Goal: Task Accomplishment & Management: Complete application form

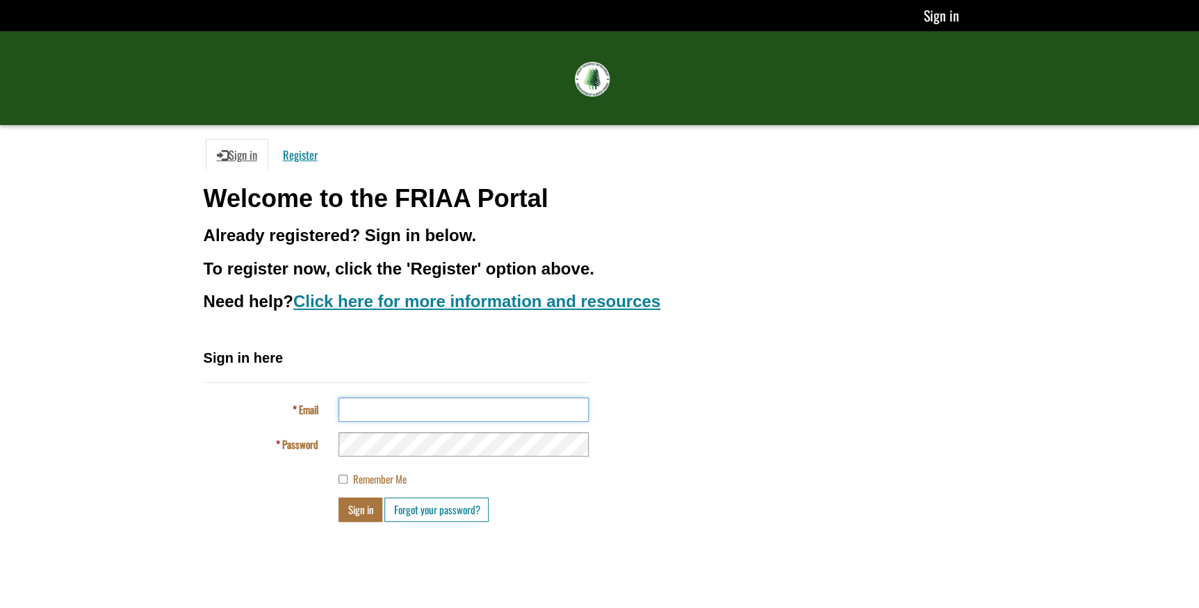
click at [413, 405] on input "Email" at bounding box center [464, 410] width 250 height 24
type input "**********"
click at [339, 498] on button "Sign in" at bounding box center [361, 510] width 44 height 24
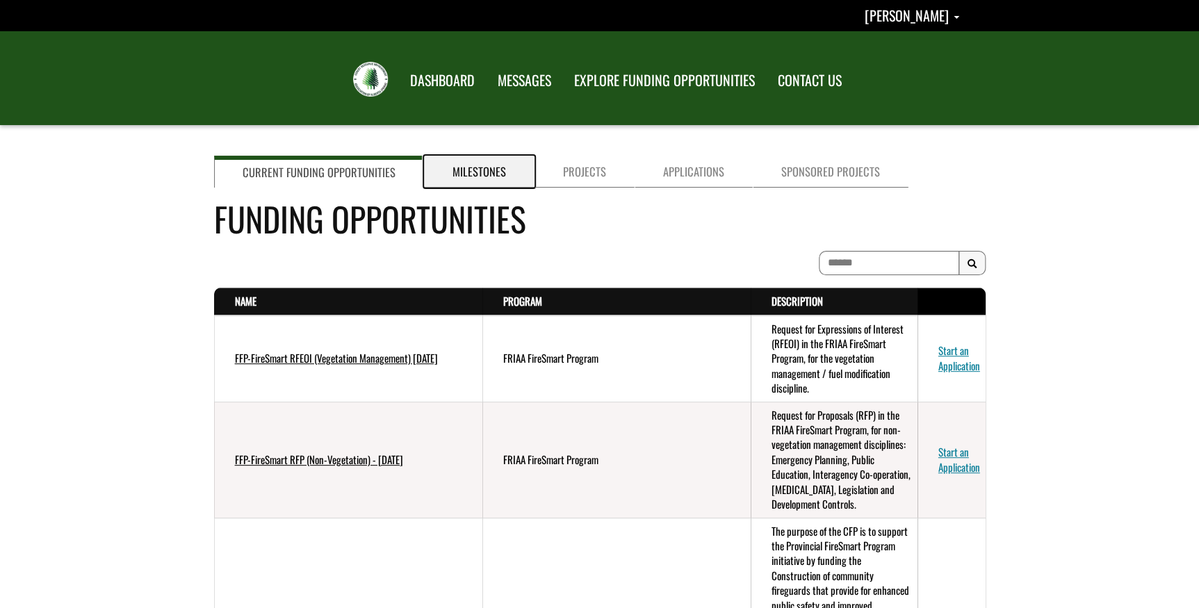
click at [464, 163] on link "Milestones" at bounding box center [479, 172] width 111 height 32
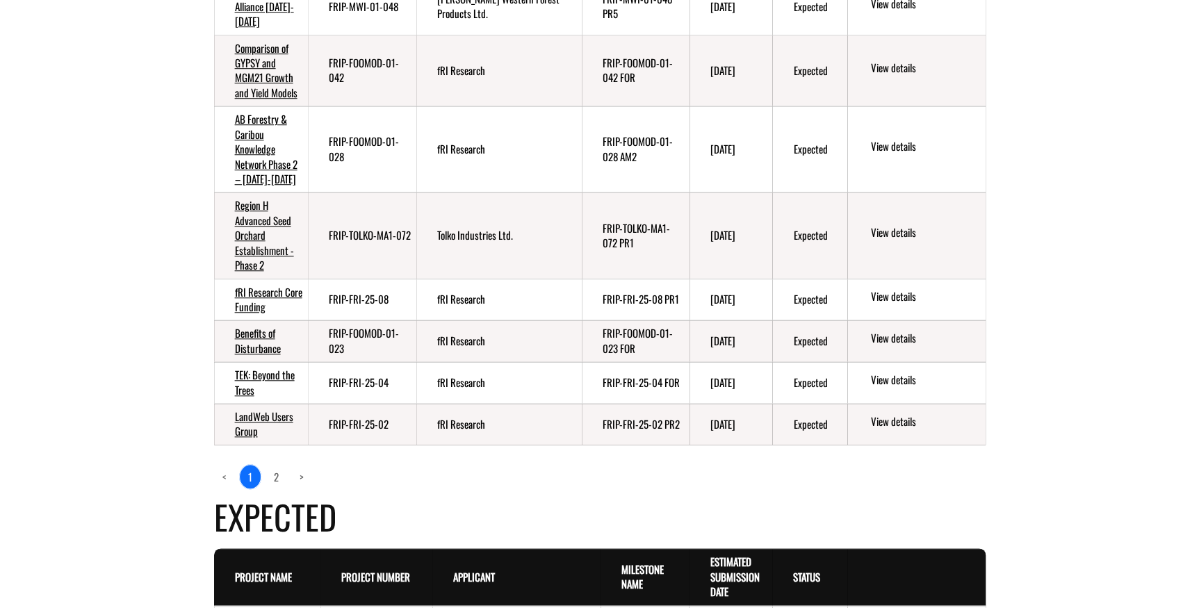
scroll to position [758, 0]
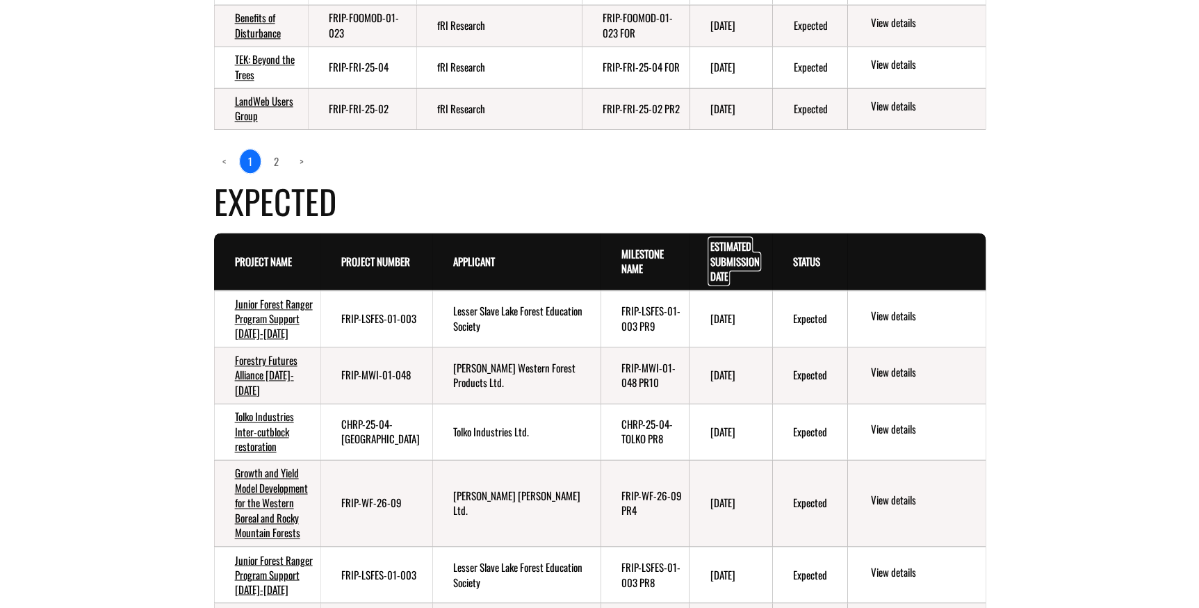
click at [724, 238] on link "Estimated Submission Date . sort descending" at bounding box center [734, 260] width 49 height 45
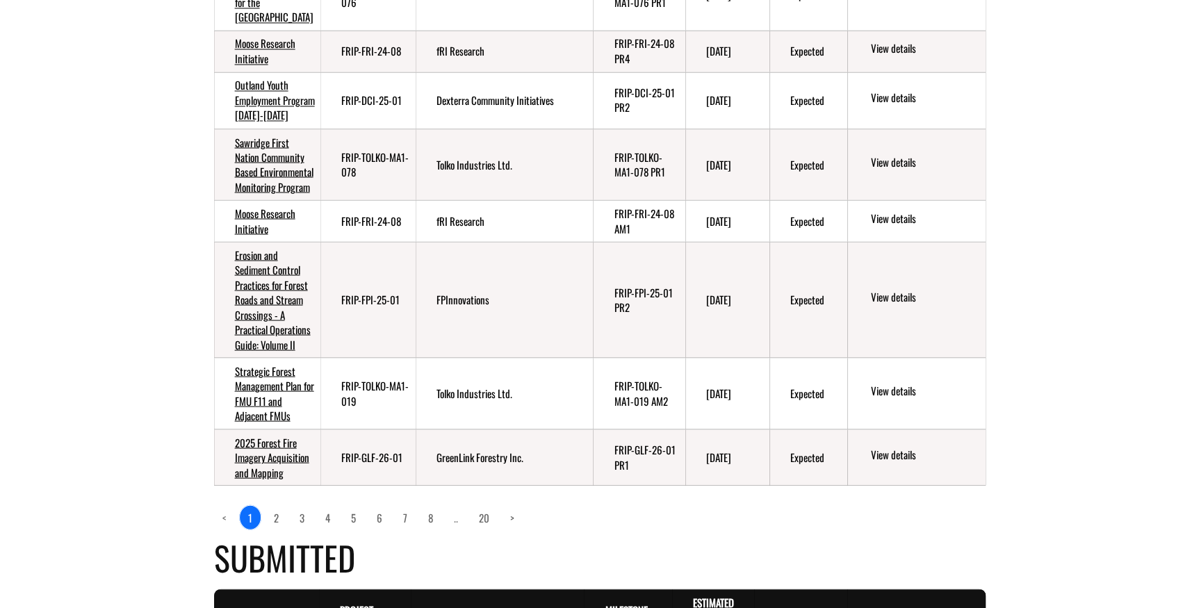
scroll to position [1264, 0]
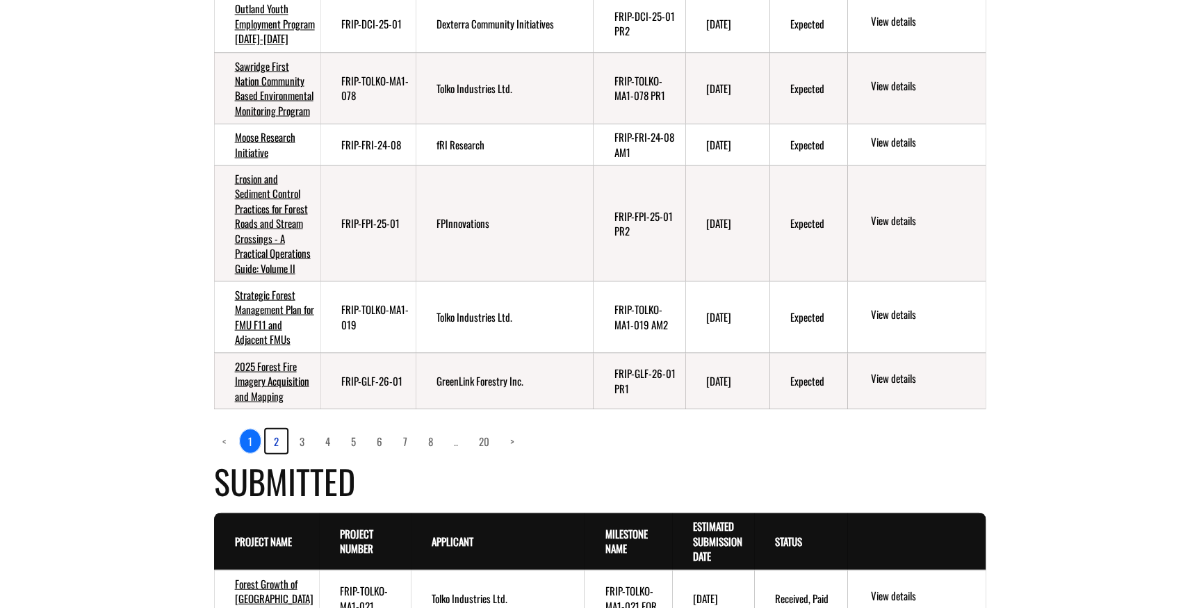
click at [277, 453] on link "2" at bounding box center [277, 441] width 22 height 24
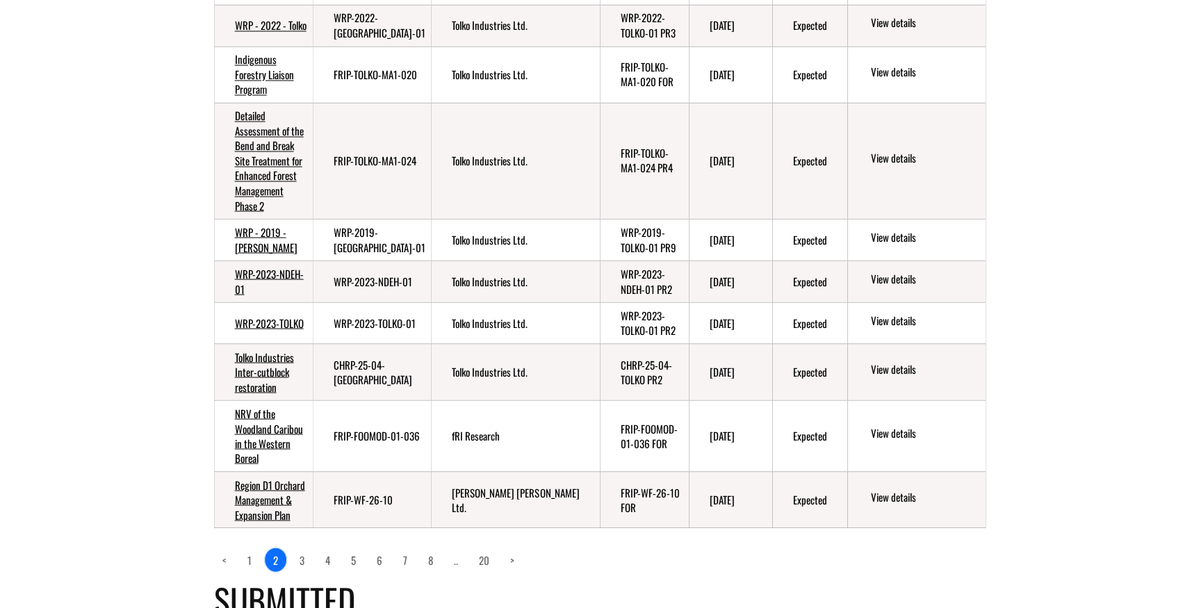
scroll to position [1201, 0]
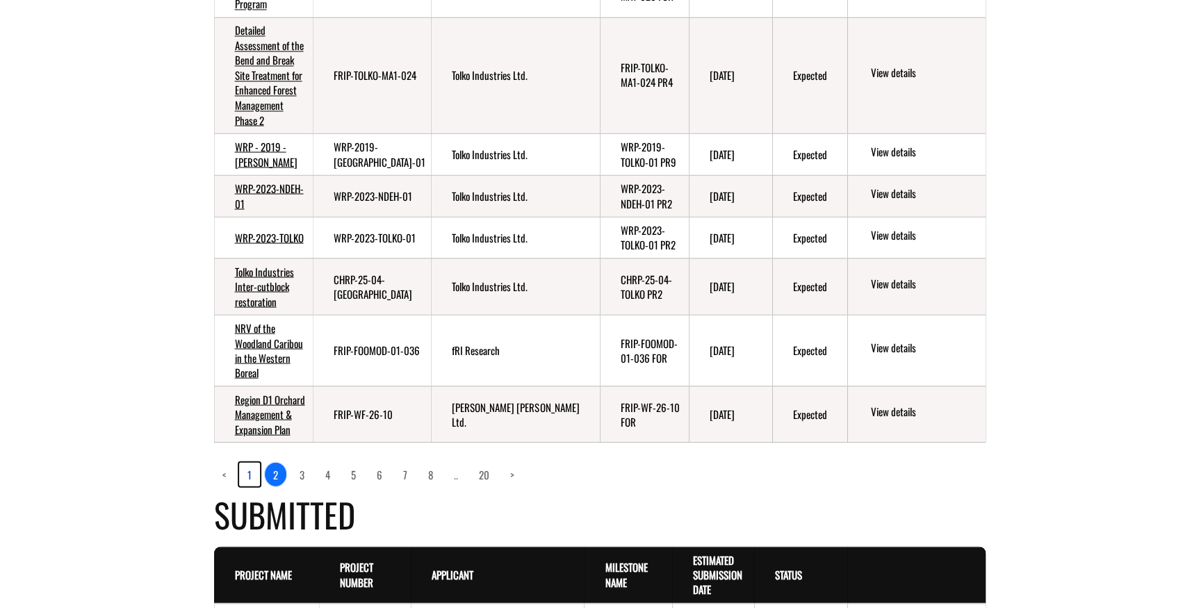
click at [250, 486] on link "1" at bounding box center [249, 474] width 21 height 24
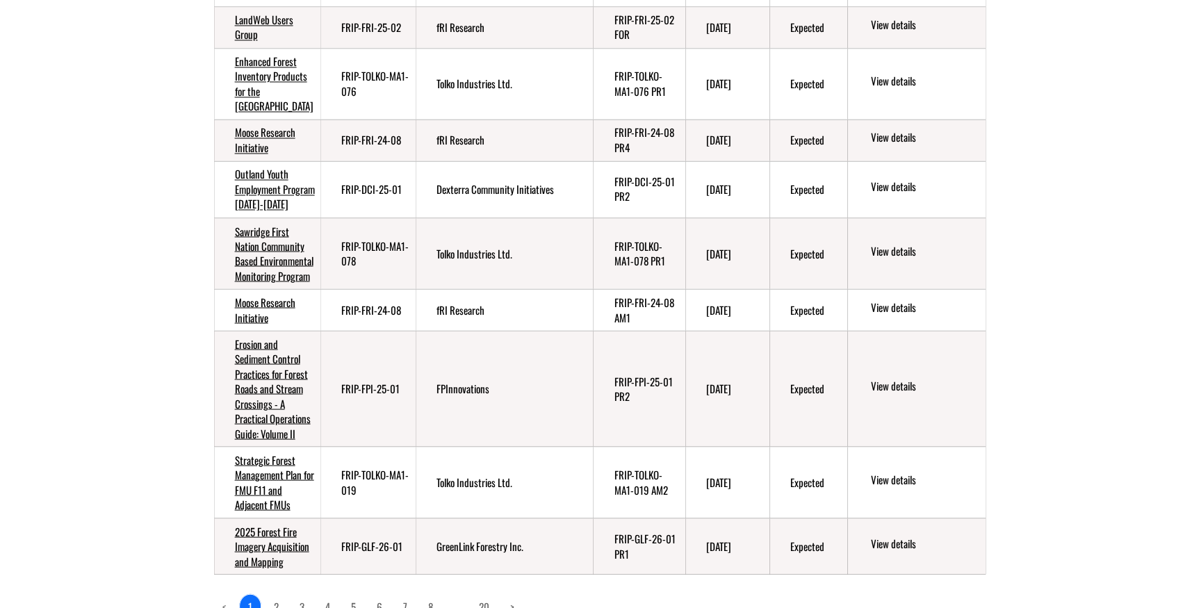
scroll to position [1287, 0]
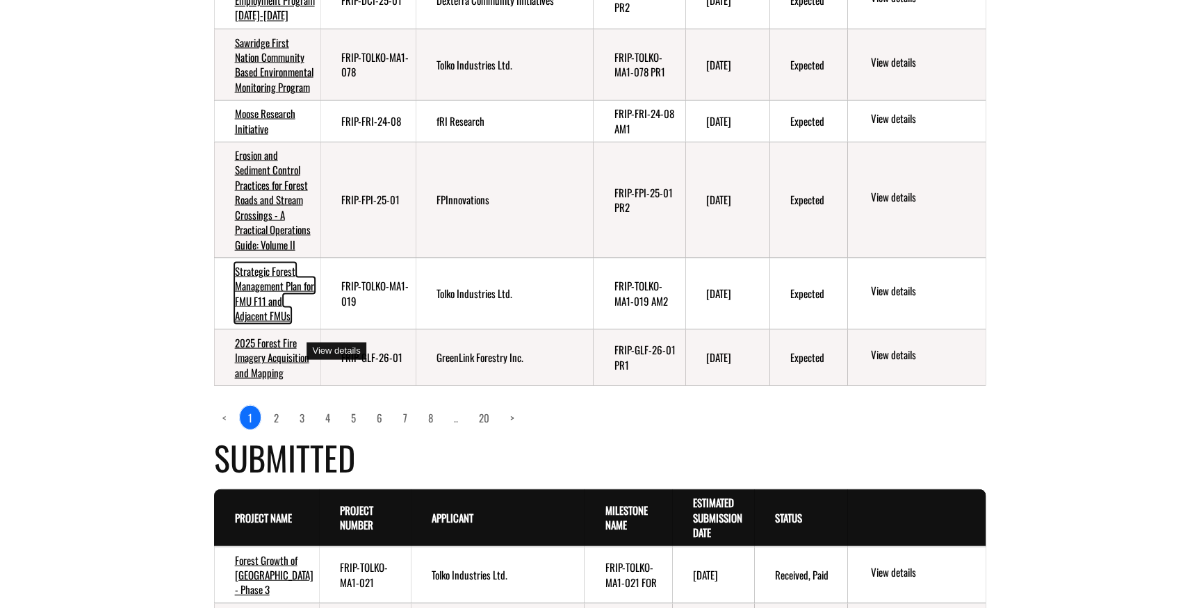
click at [257, 323] on link "Strategic Forest Management Plan for FMU F11 and Adjacent FMUs" at bounding box center [274, 293] width 79 height 60
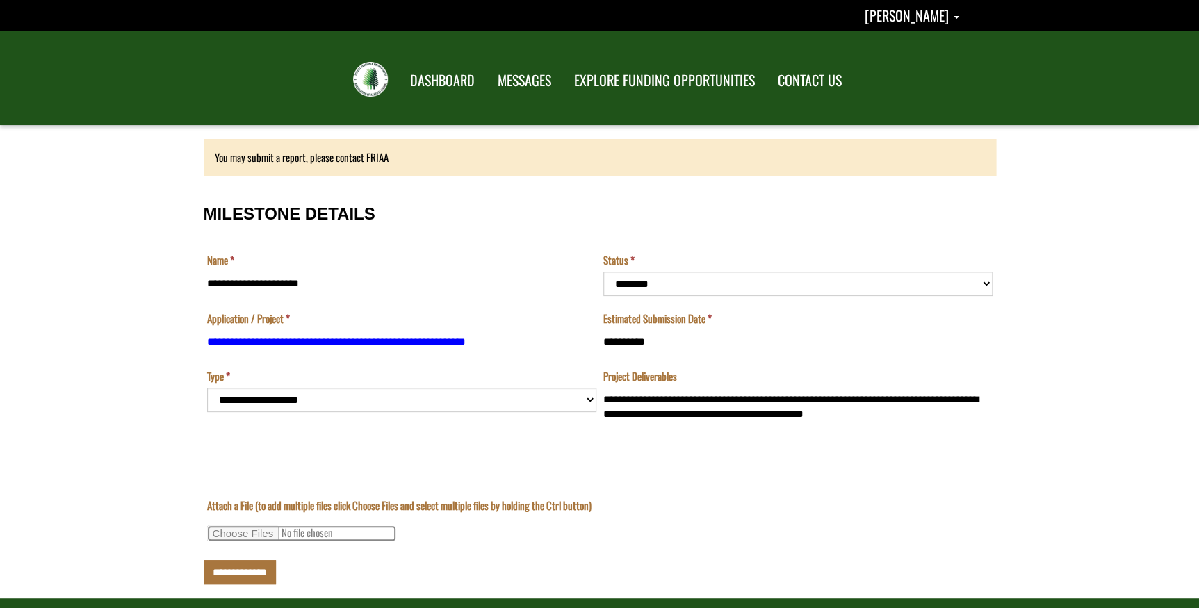
click at [245, 528] on input "Attach a File (to add multiple files click Choose Files and select multiple fil…" at bounding box center [301, 534] width 189 height 16
select select "*********"
type input "**********"
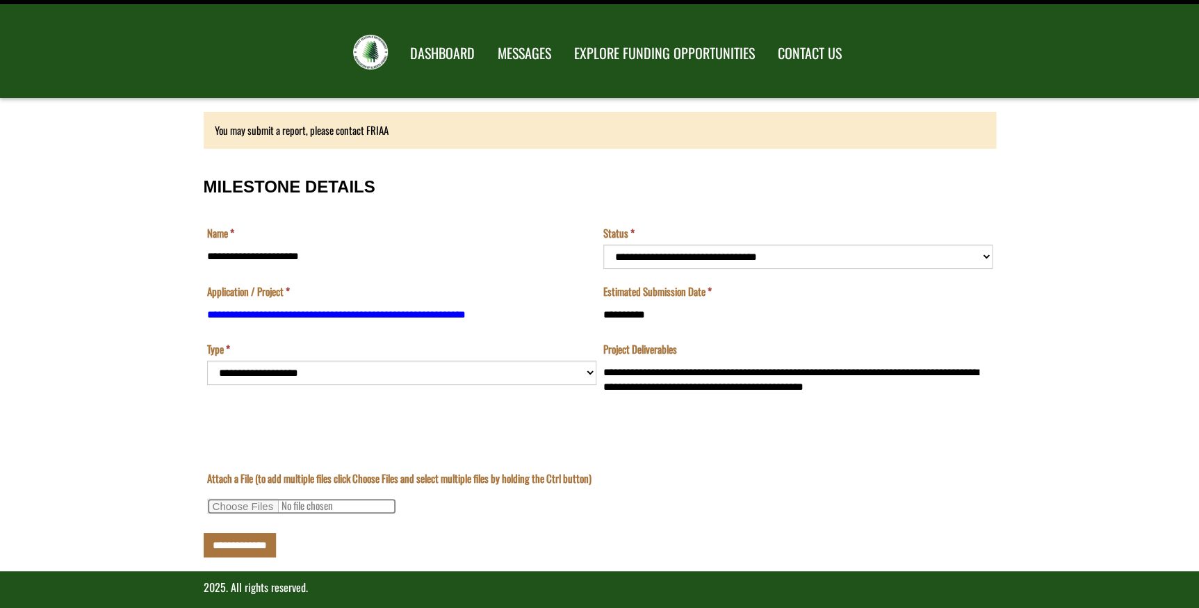
scroll to position [40, 0]
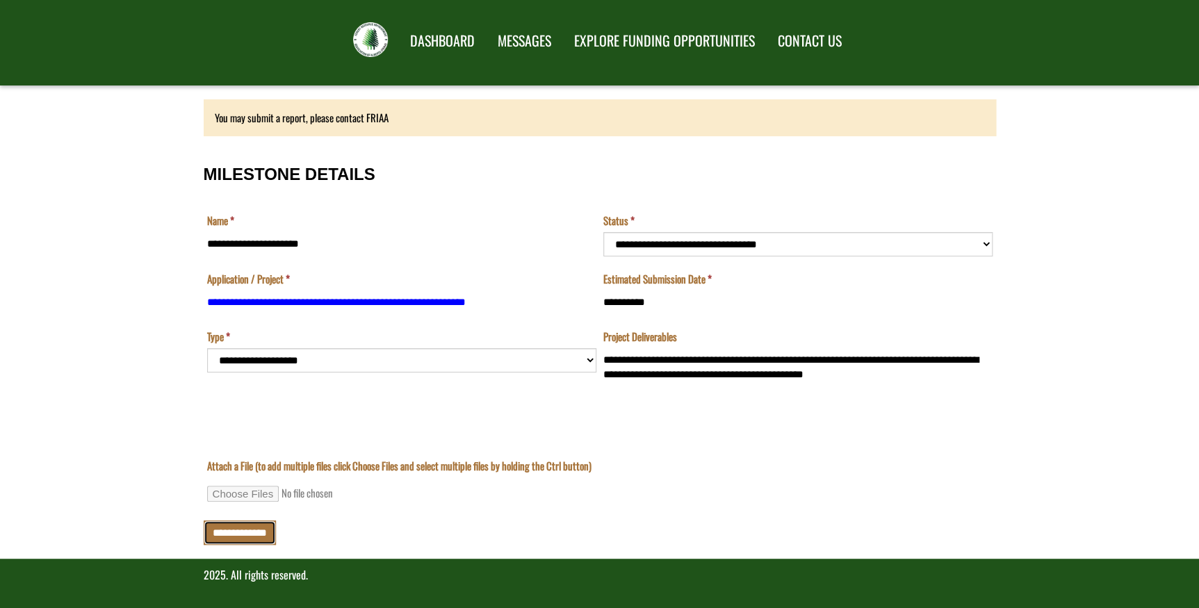
click at [244, 532] on input "**********" at bounding box center [240, 533] width 72 height 24
type input "**********"
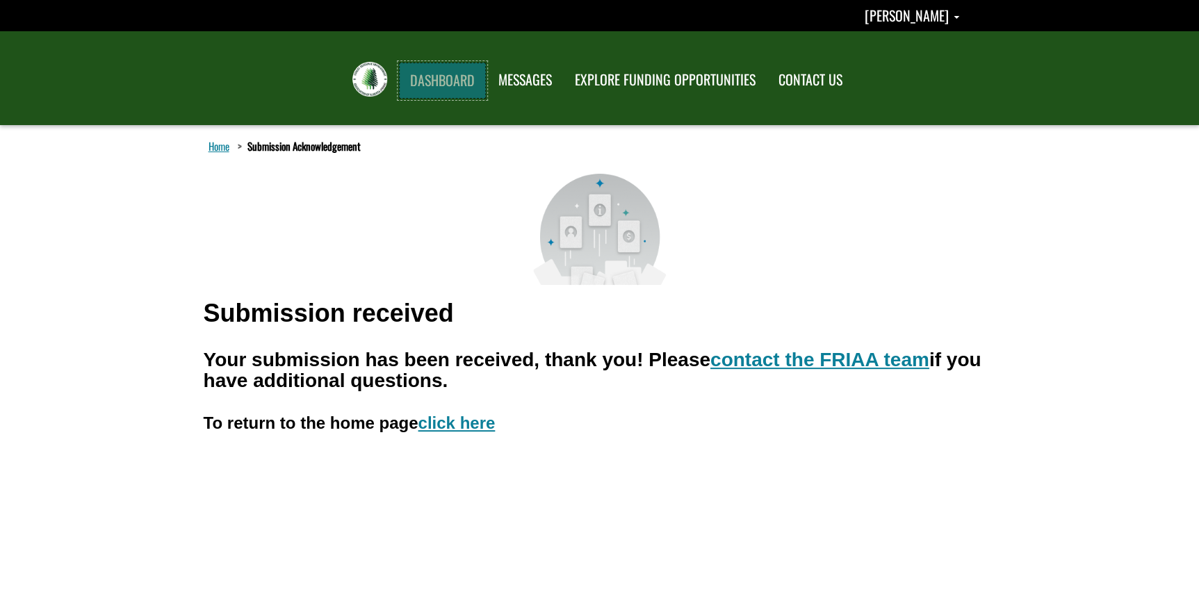
click at [441, 82] on link "DASHBOARD" at bounding box center [442, 81] width 87 height 36
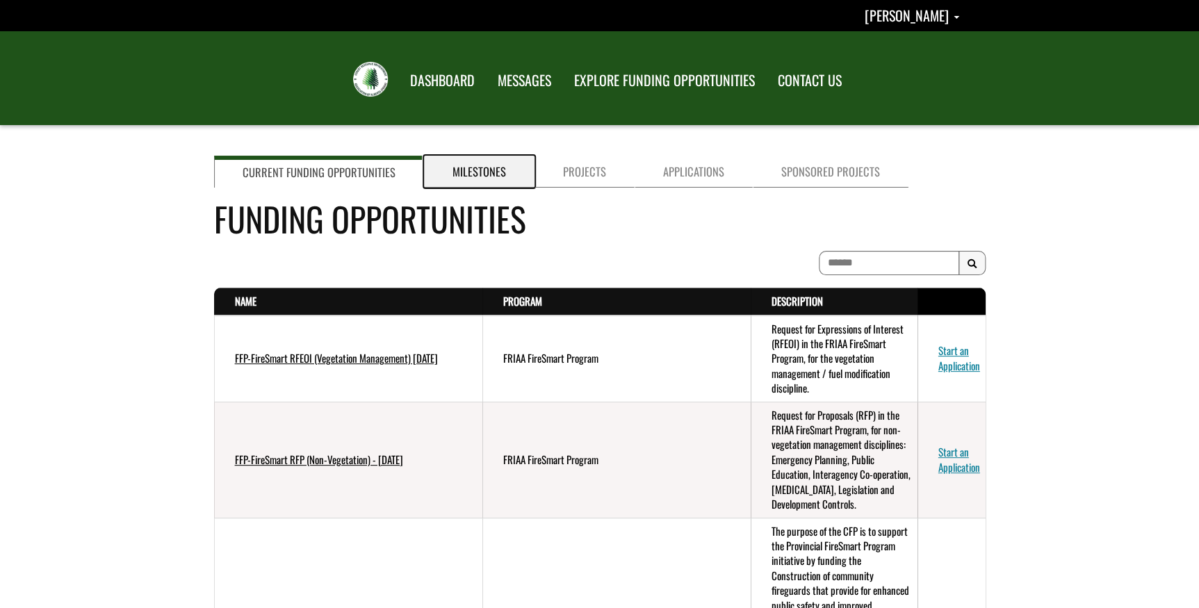
click at [475, 173] on link "Milestones" at bounding box center [479, 172] width 111 height 32
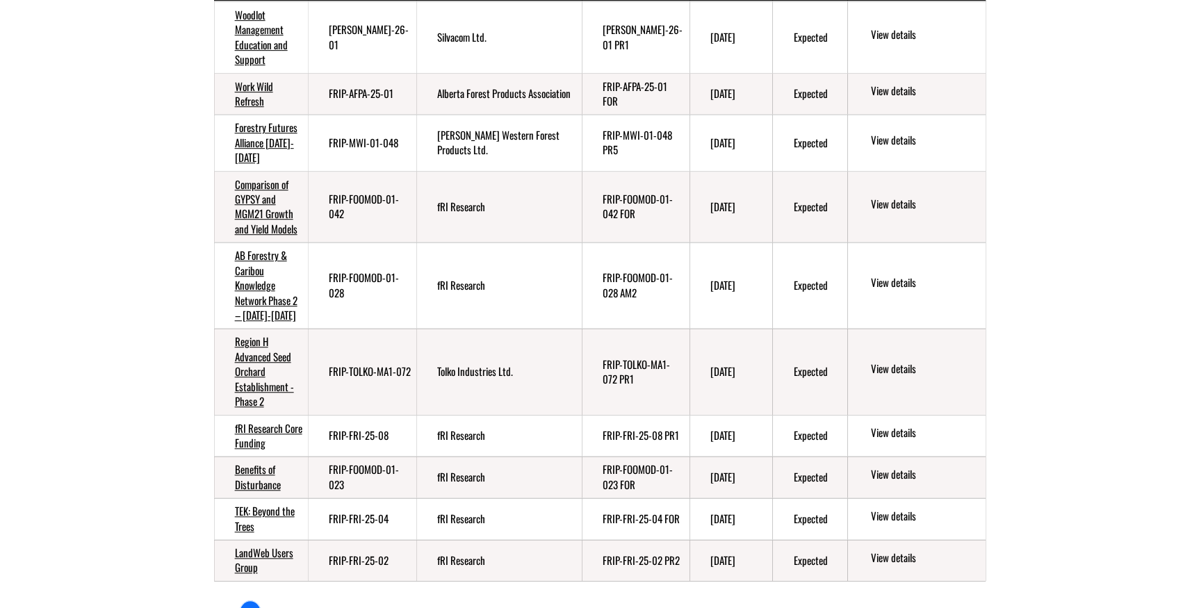
scroll to position [379, 0]
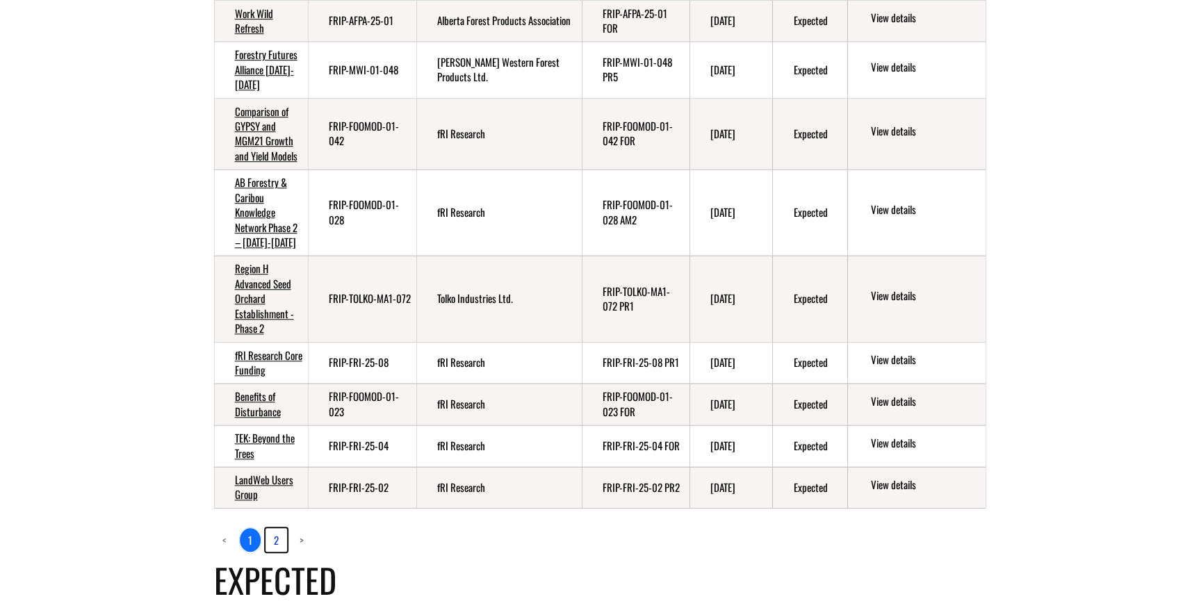
click at [273, 539] on link "2" at bounding box center [277, 540] width 22 height 24
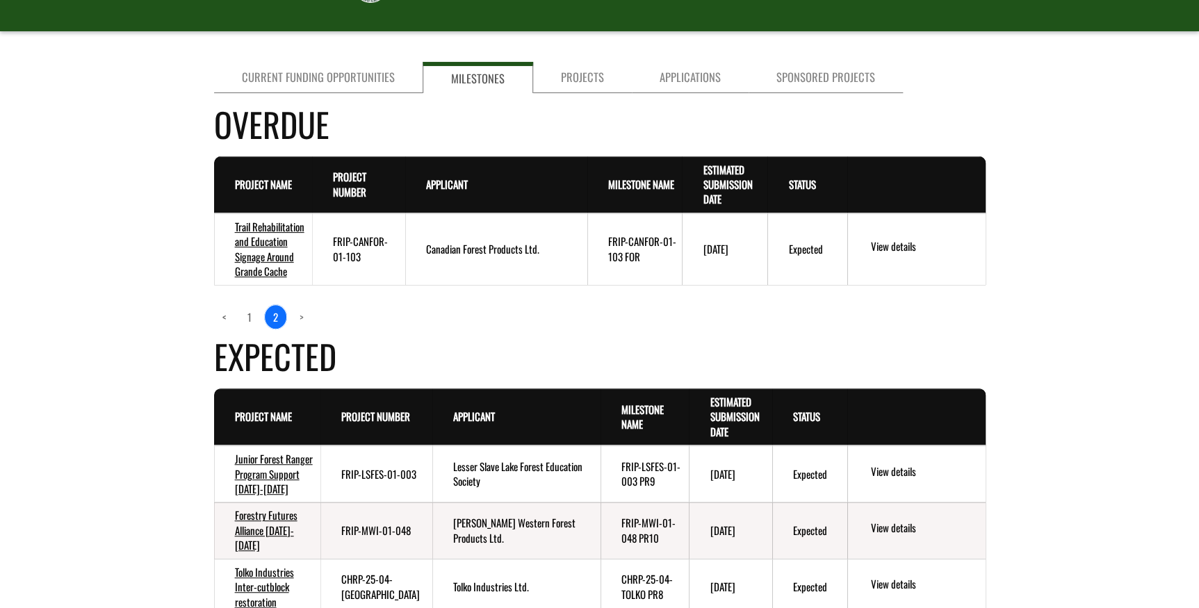
scroll to position [0, 0]
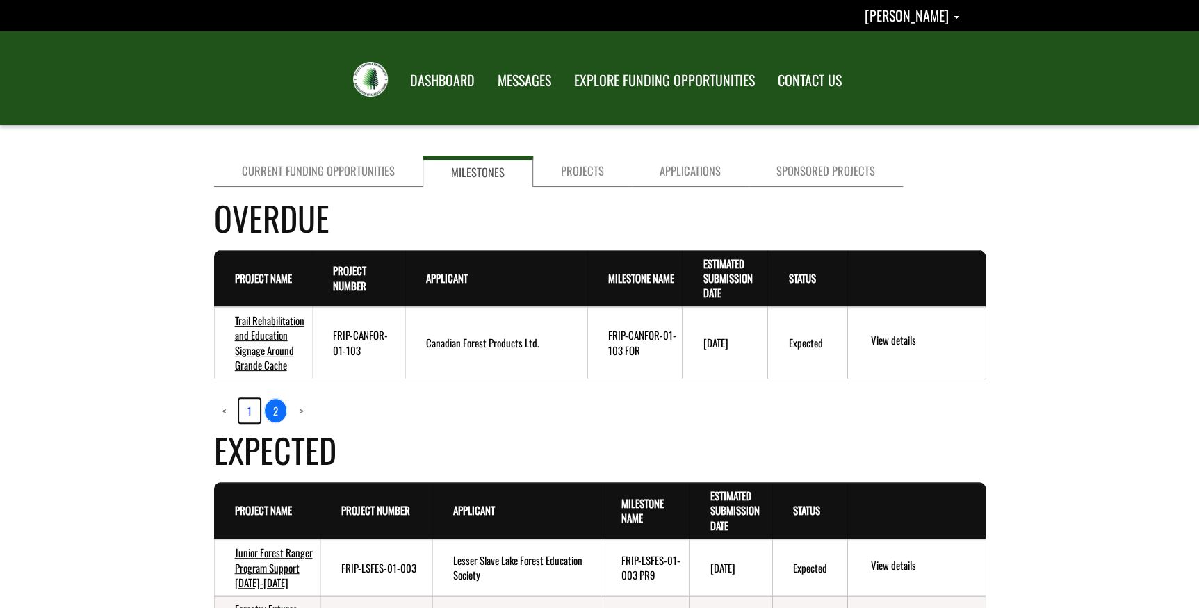
click at [249, 404] on link "1" at bounding box center [249, 411] width 21 height 24
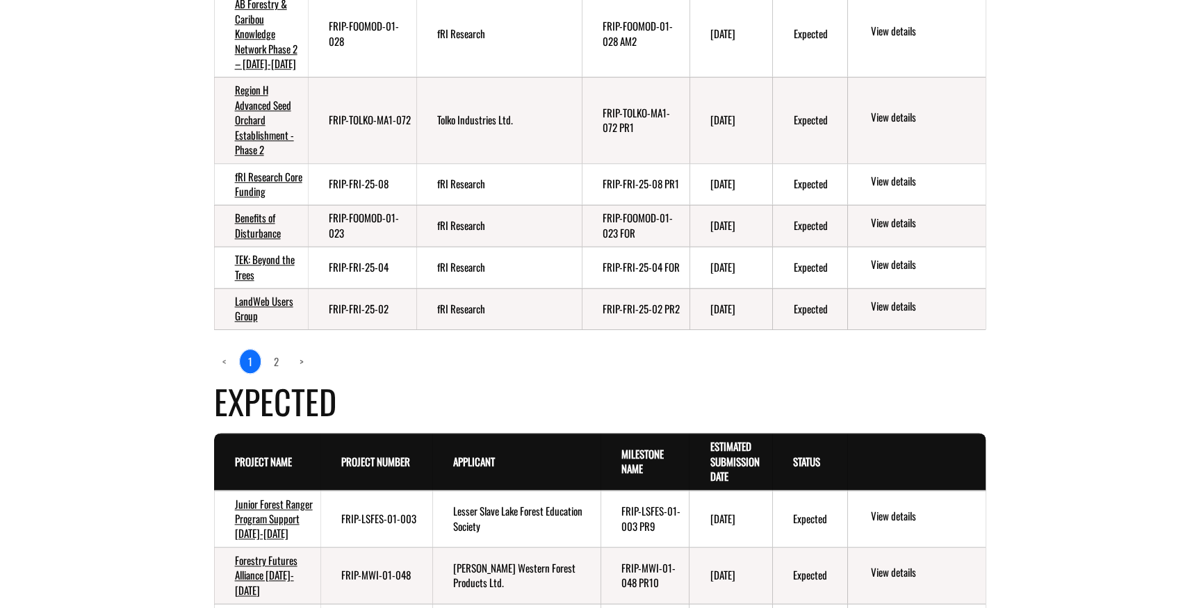
scroll to position [657, 0]
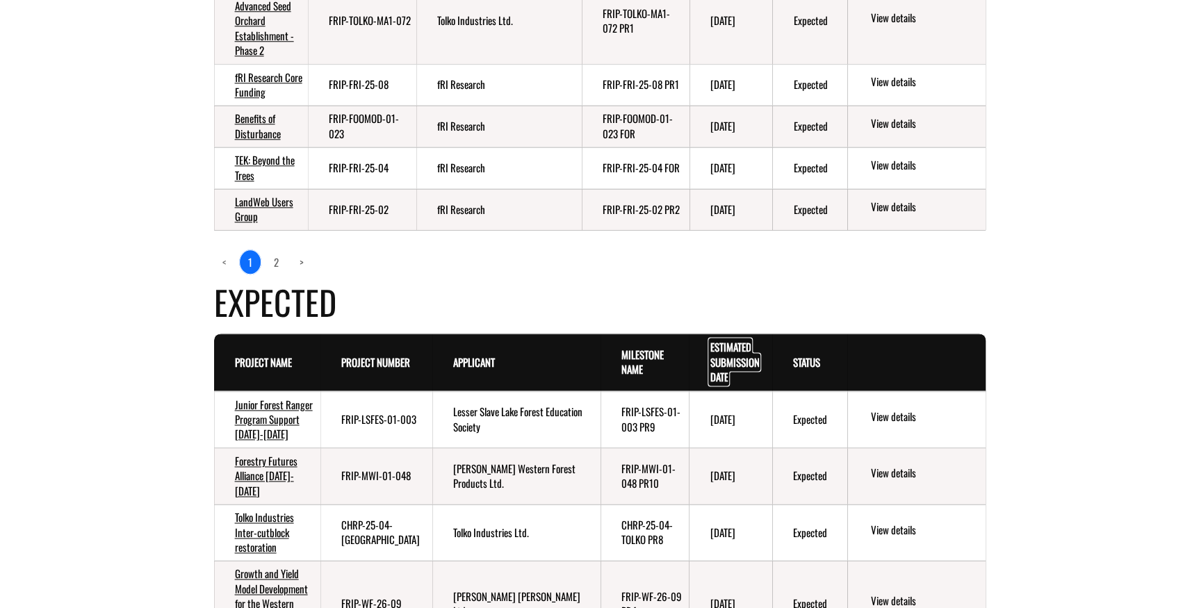
click at [729, 348] on link "Estimated Submission Date . sort descending" at bounding box center [734, 361] width 49 height 45
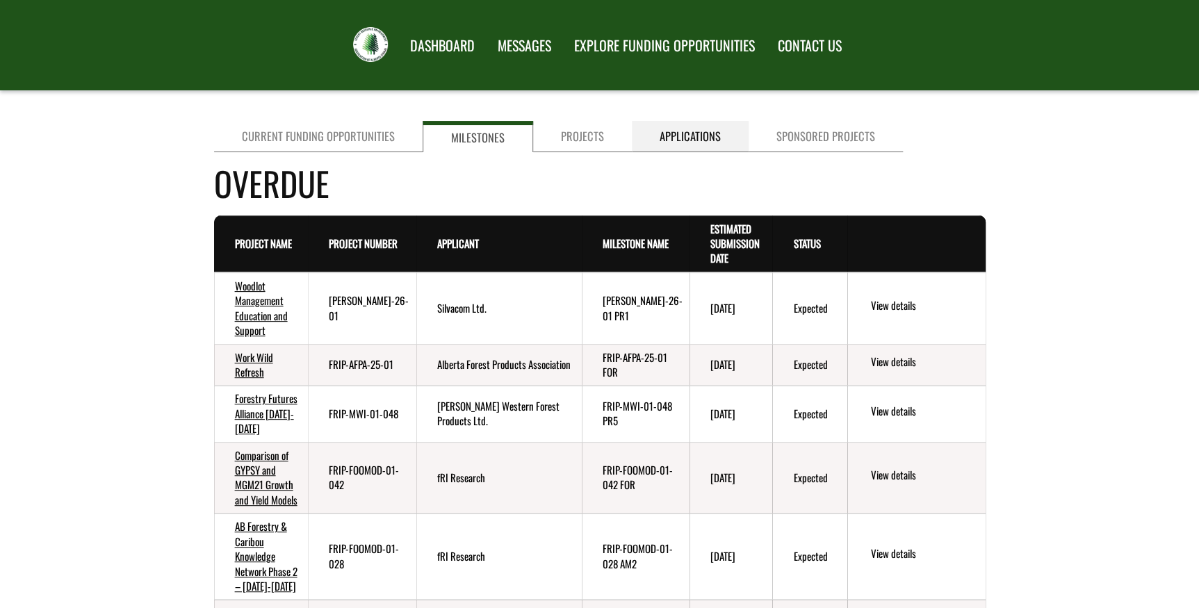
scroll to position [0, 0]
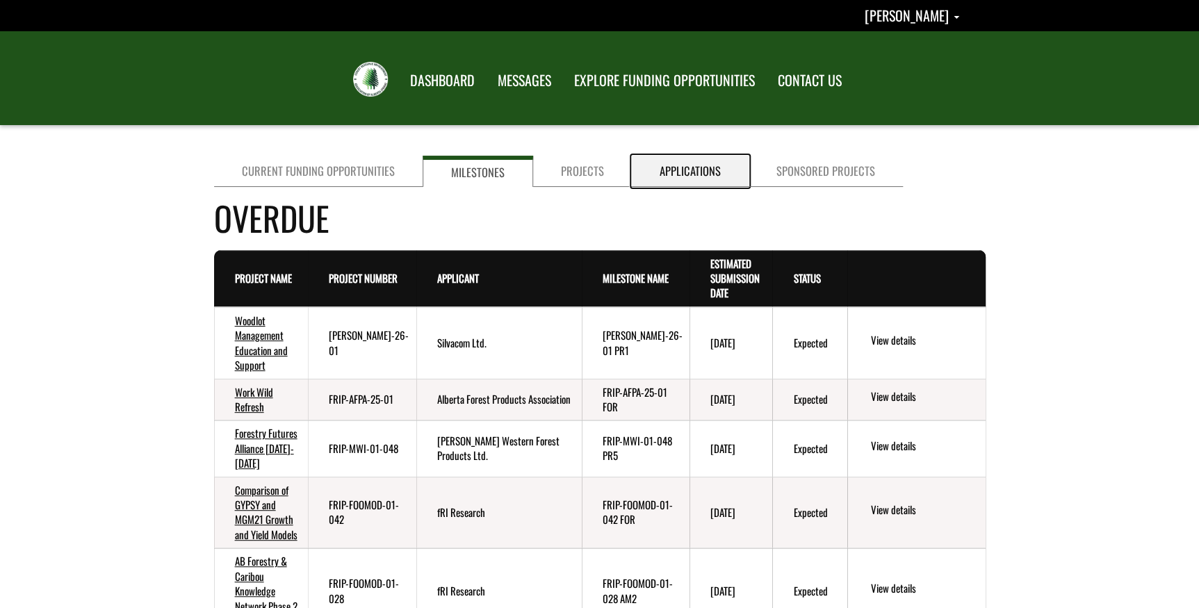
click at [673, 175] on link "Applications" at bounding box center [690, 171] width 117 height 31
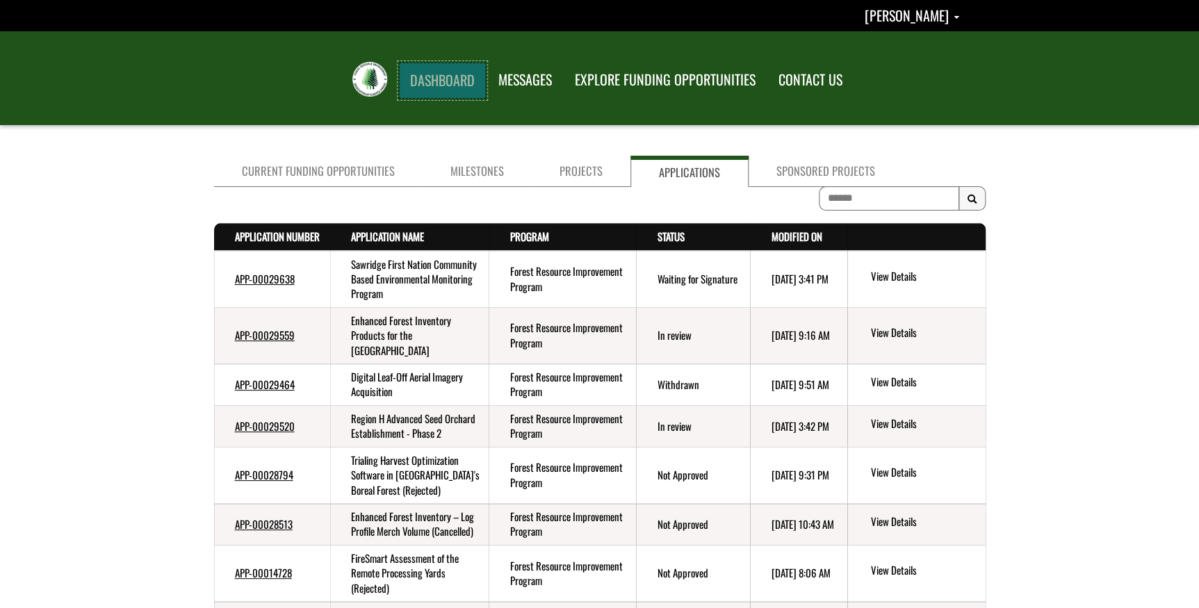
click at [445, 87] on link "DASHBOARD" at bounding box center [442, 81] width 87 height 36
